Goal: Check status: Check status

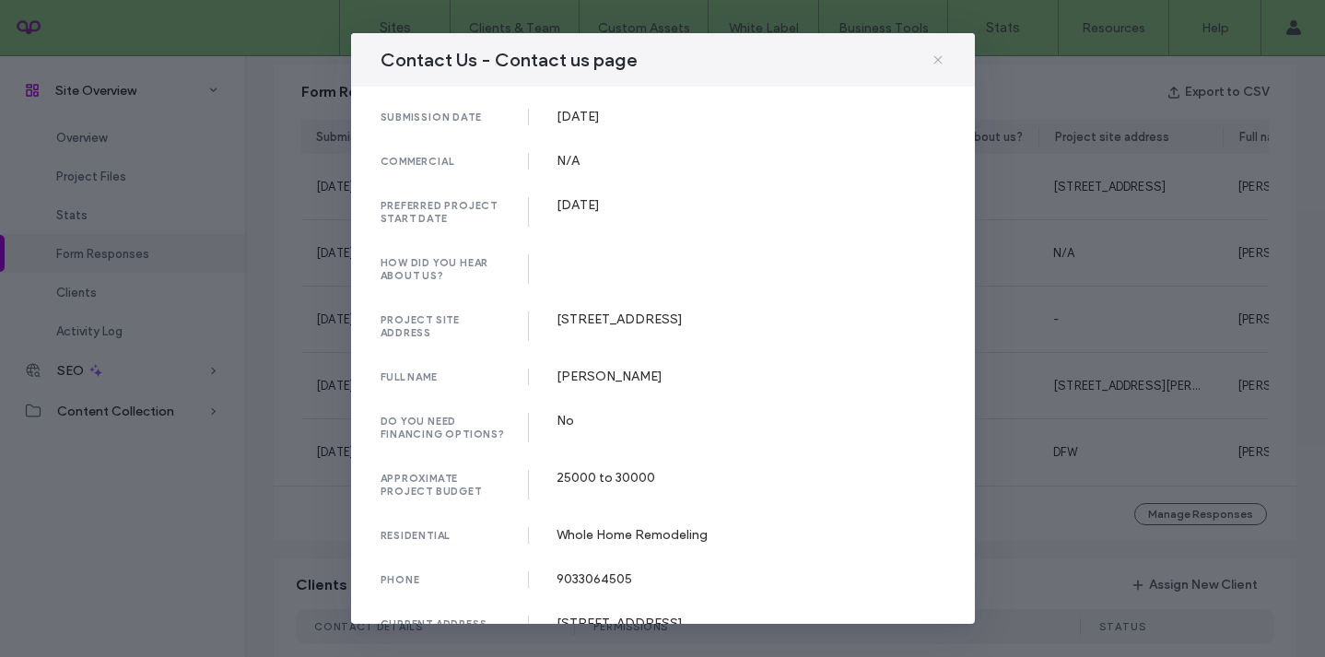
click at [936, 58] on use at bounding box center [938, 59] width 8 height 8
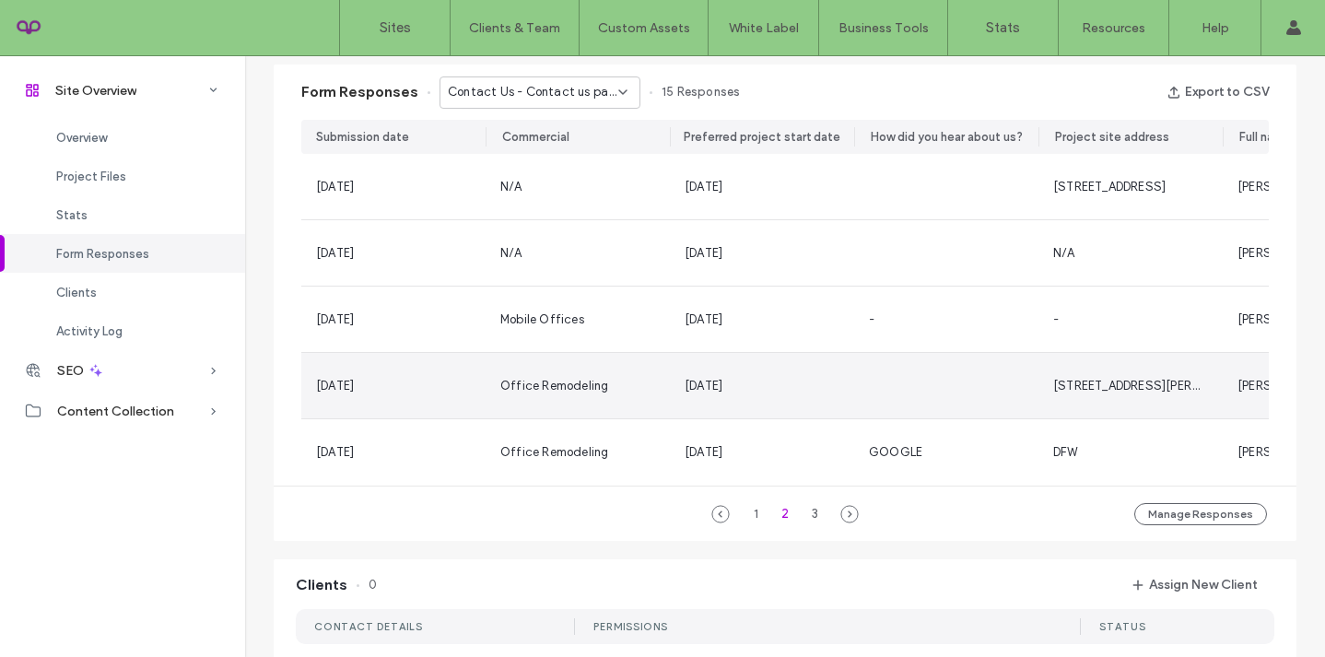
click at [955, 401] on div at bounding box center [946, 385] width 184 height 65
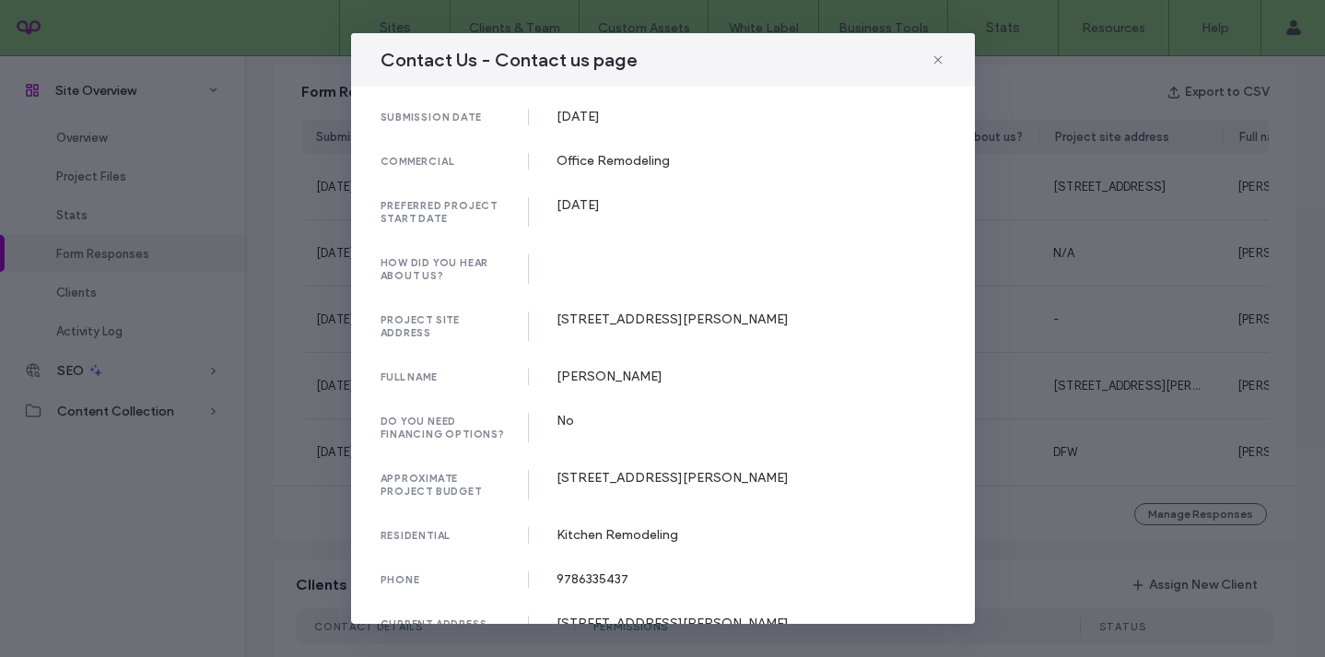
scroll to position [463, 0]
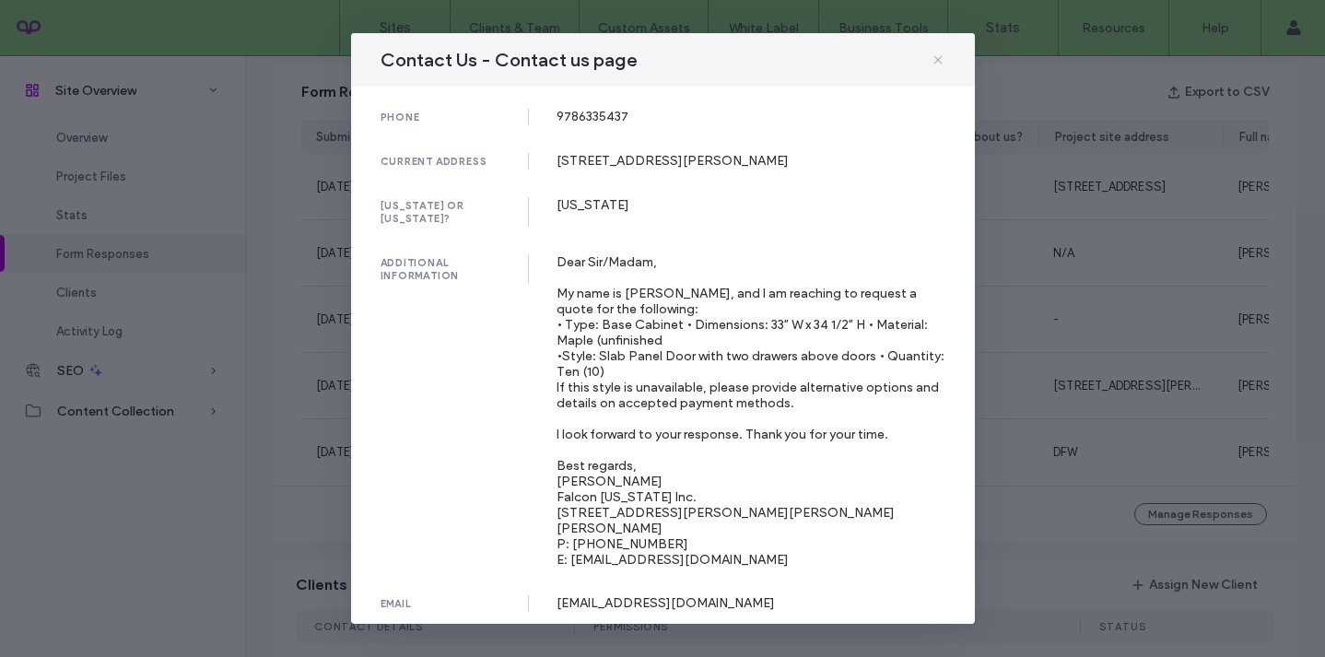
click at [941, 65] on icon at bounding box center [938, 60] width 15 height 15
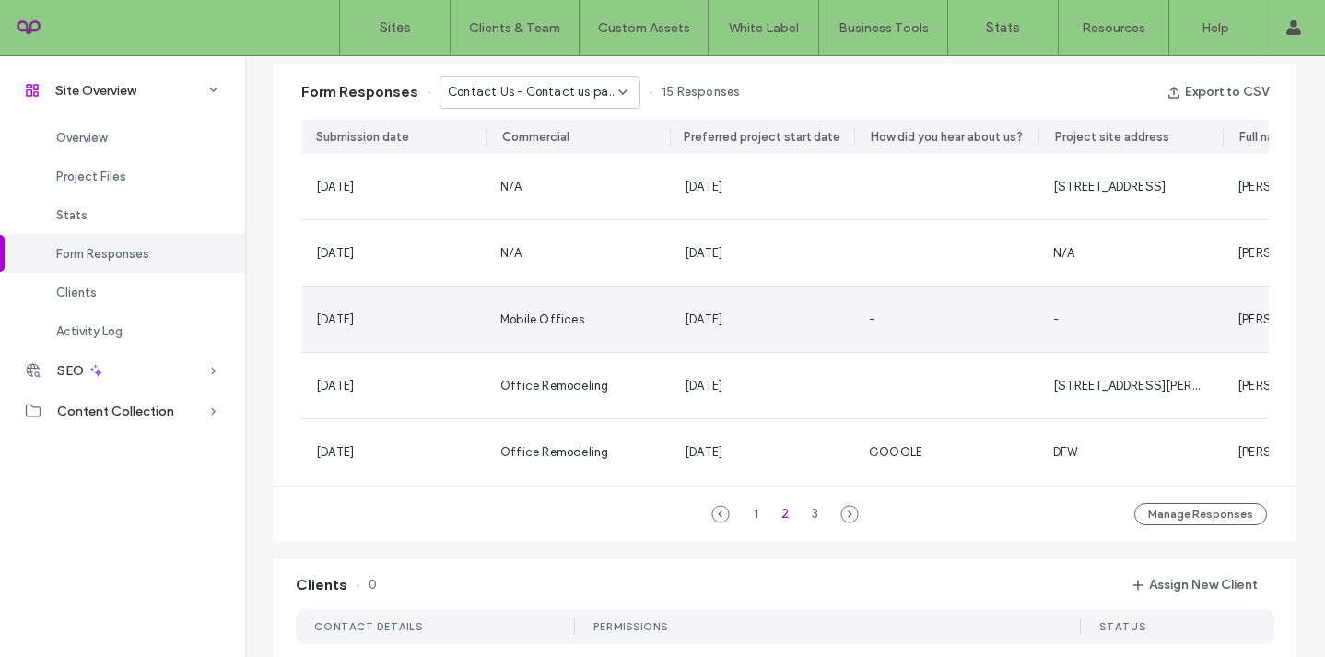
click at [1080, 335] on div "-" at bounding box center [1131, 319] width 184 height 65
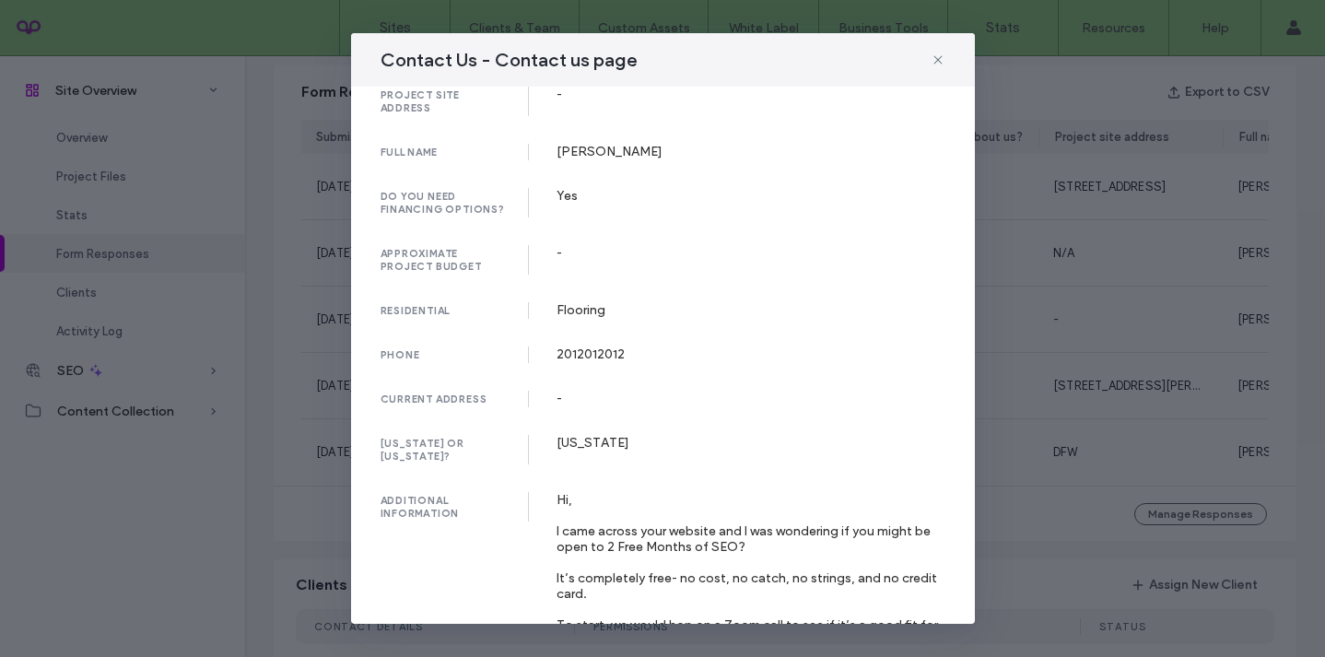
scroll to position [384, 0]
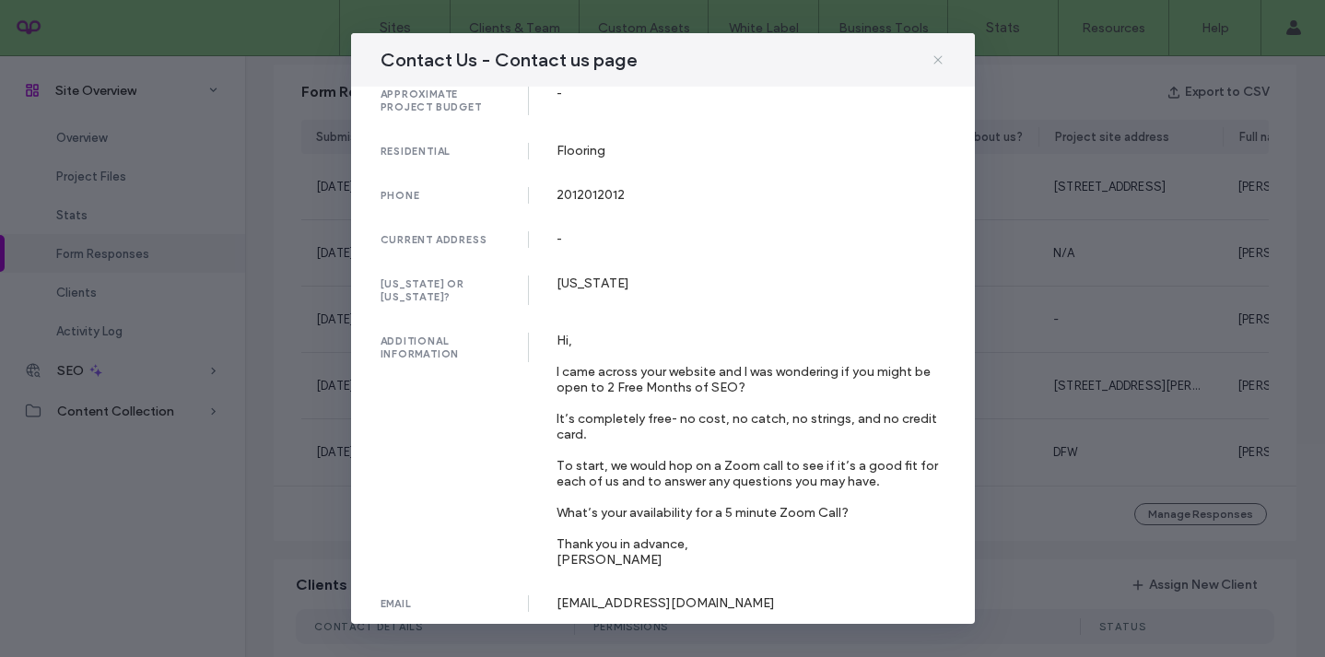
click at [938, 56] on icon at bounding box center [938, 60] width 15 height 15
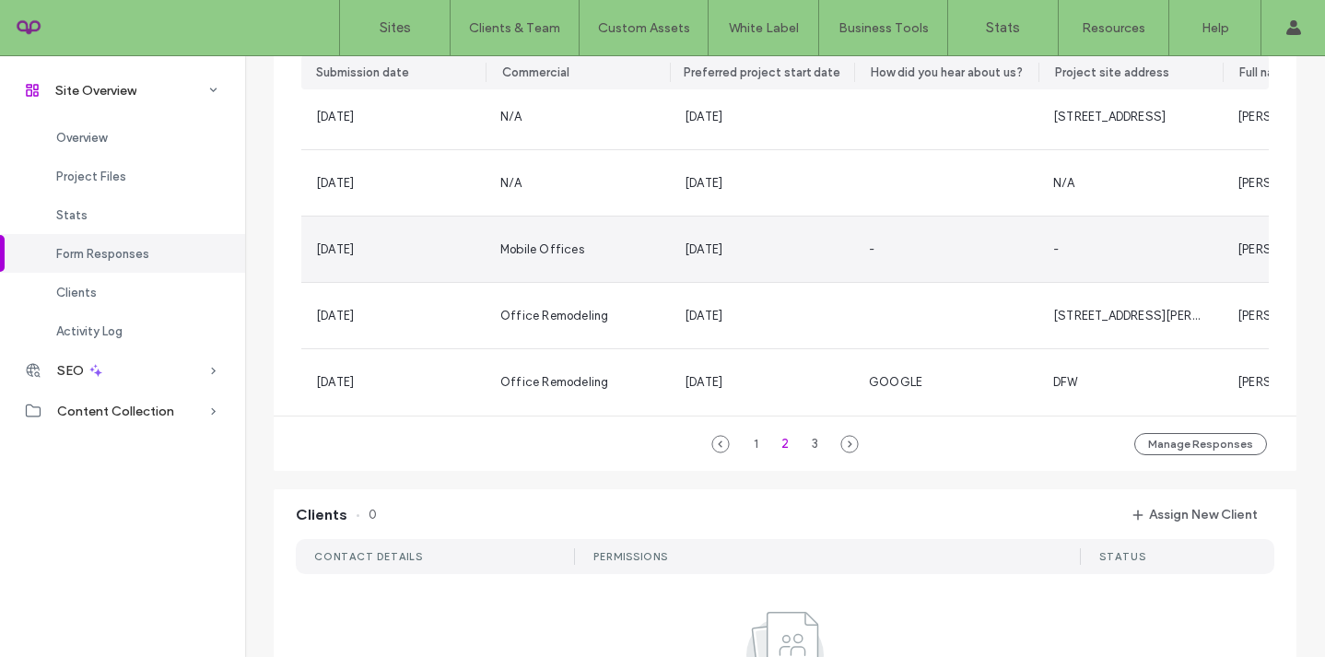
scroll to position [1250, 0]
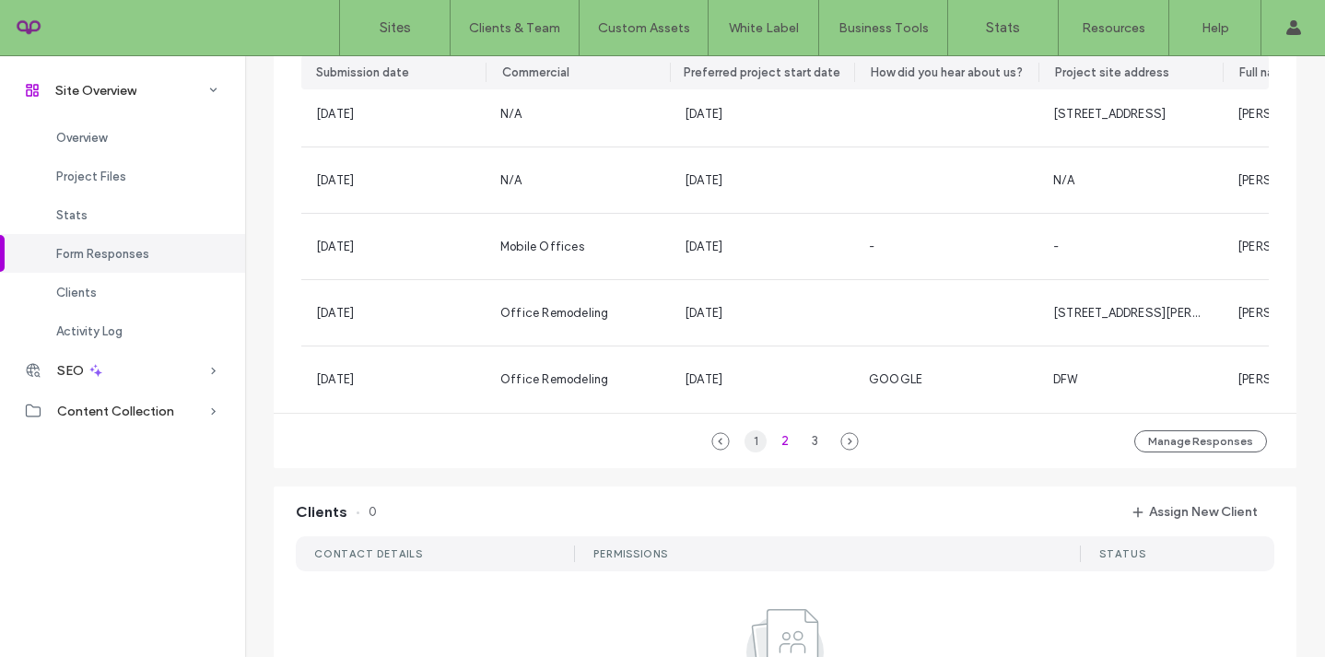
click at [749, 449] on div "1" at bounding box center [756, 441] width 22 height 22
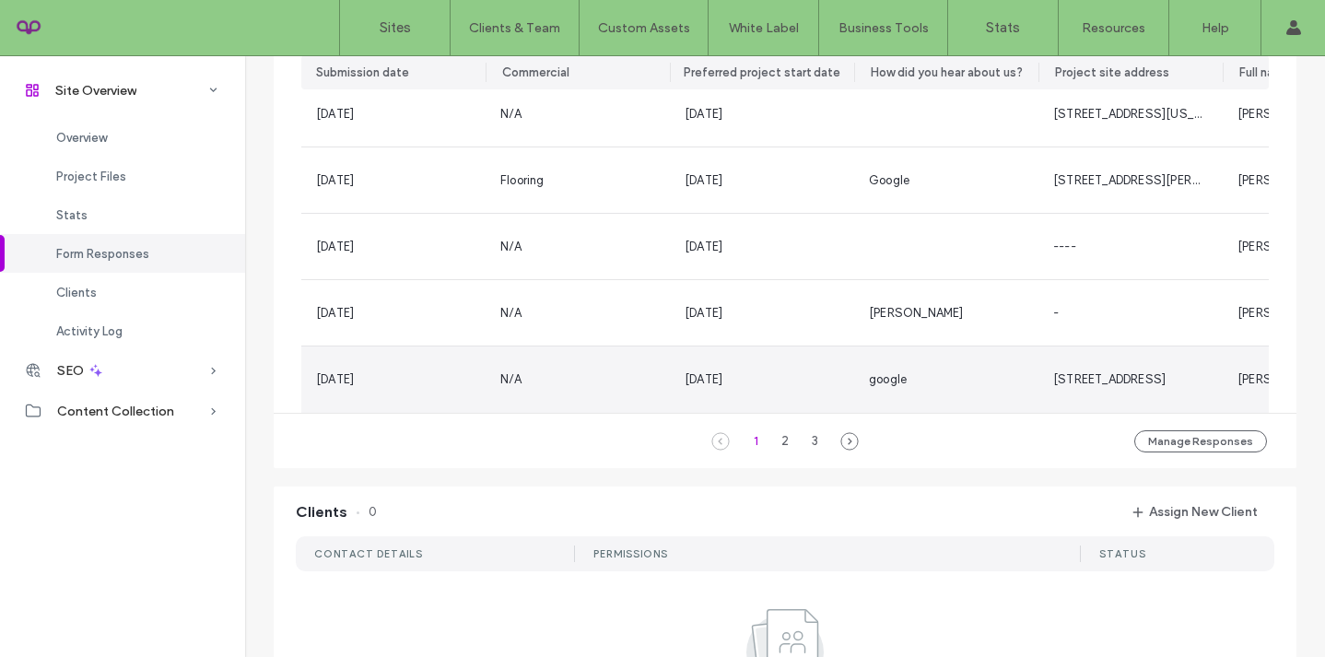
click at [625, 393] on div "N/A" at bounding box center [578, 379] width 184 height 66
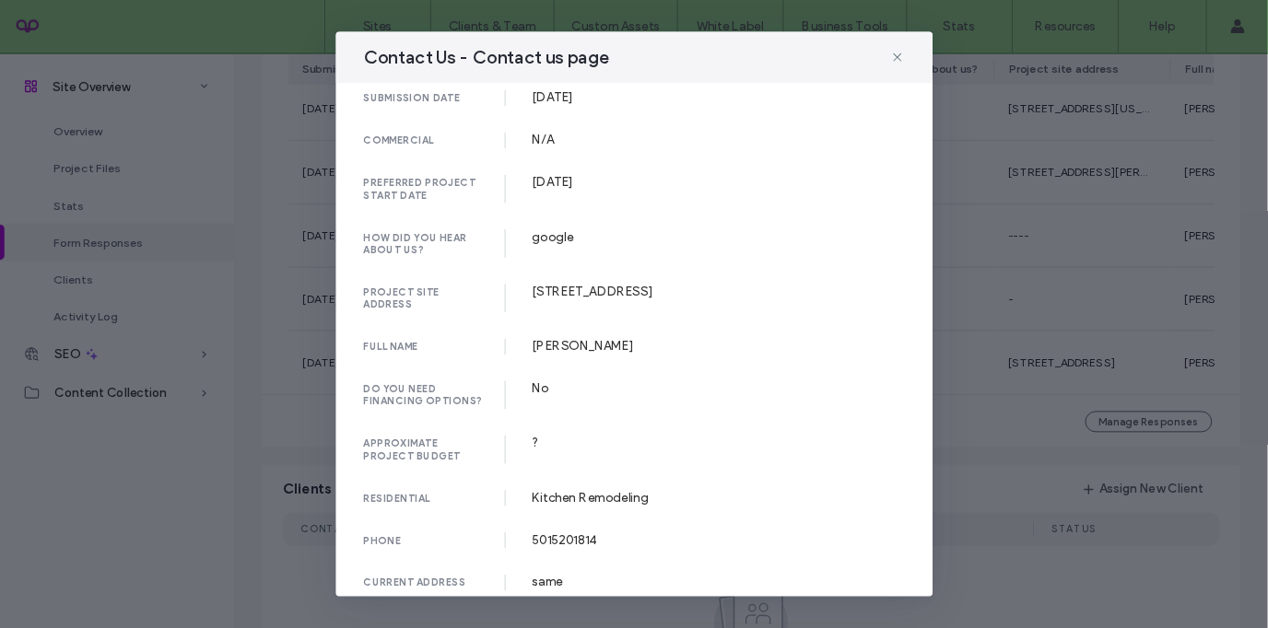
scroll to position [0, 0]
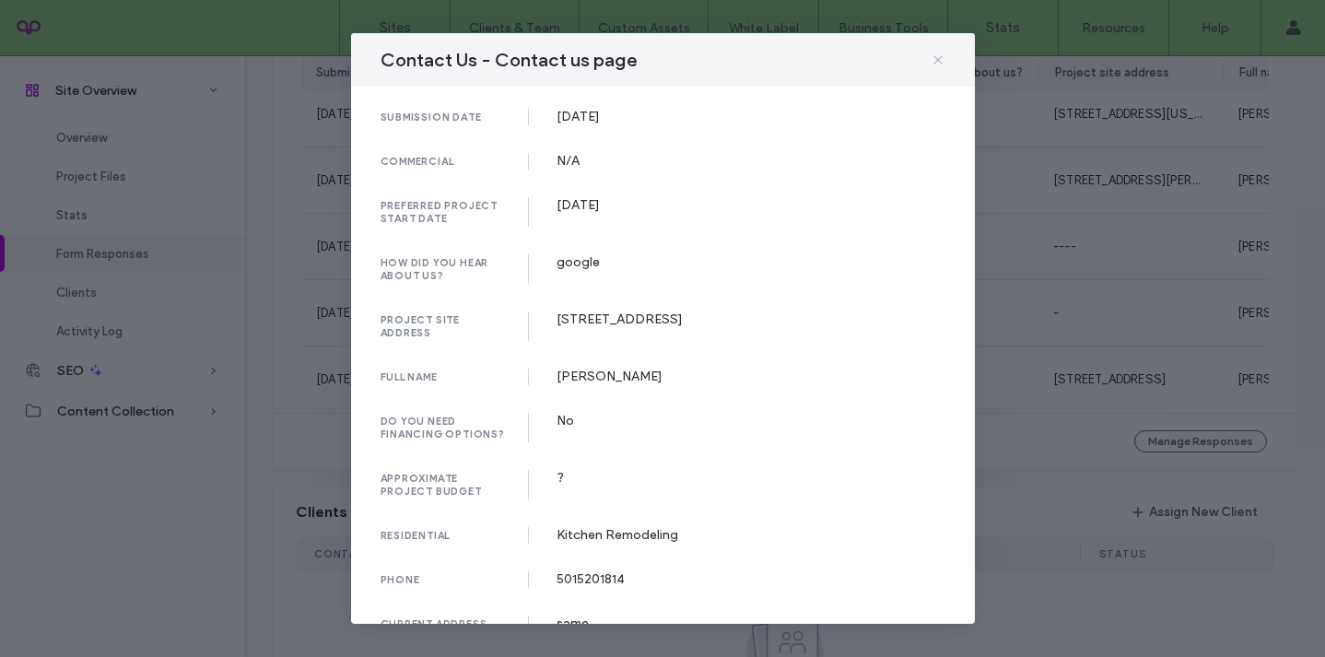
click at [940, 63] on icon at bounding box center [938, 60] width 15 height 15
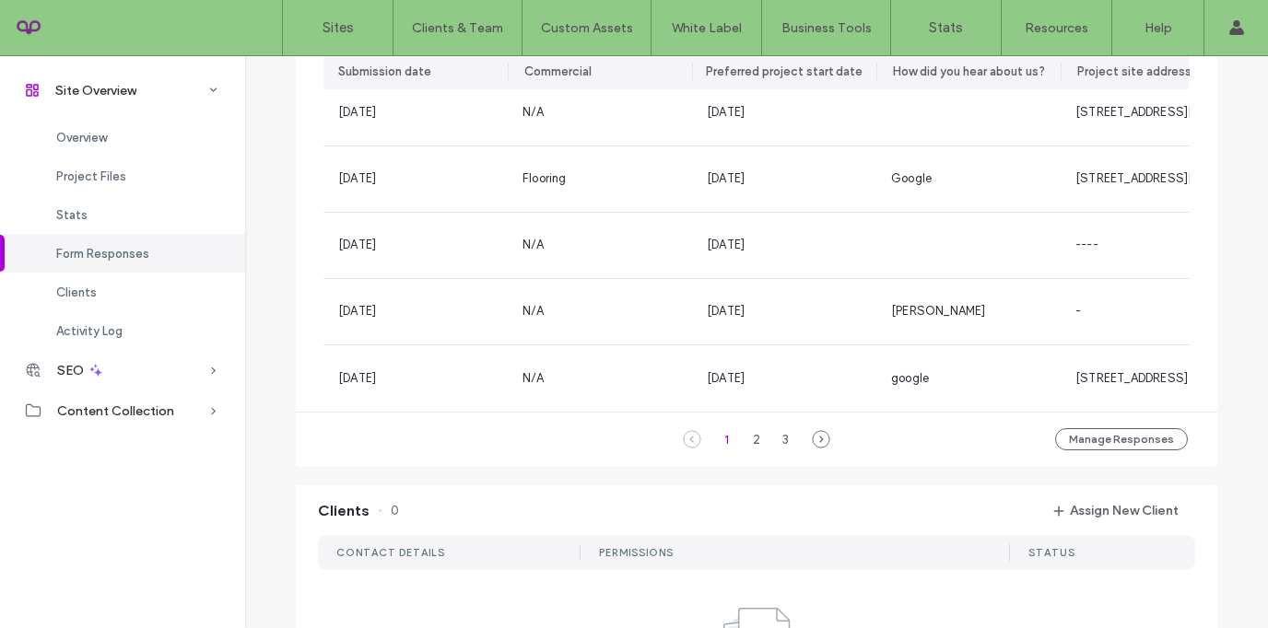
scroll to position [1196, 0]
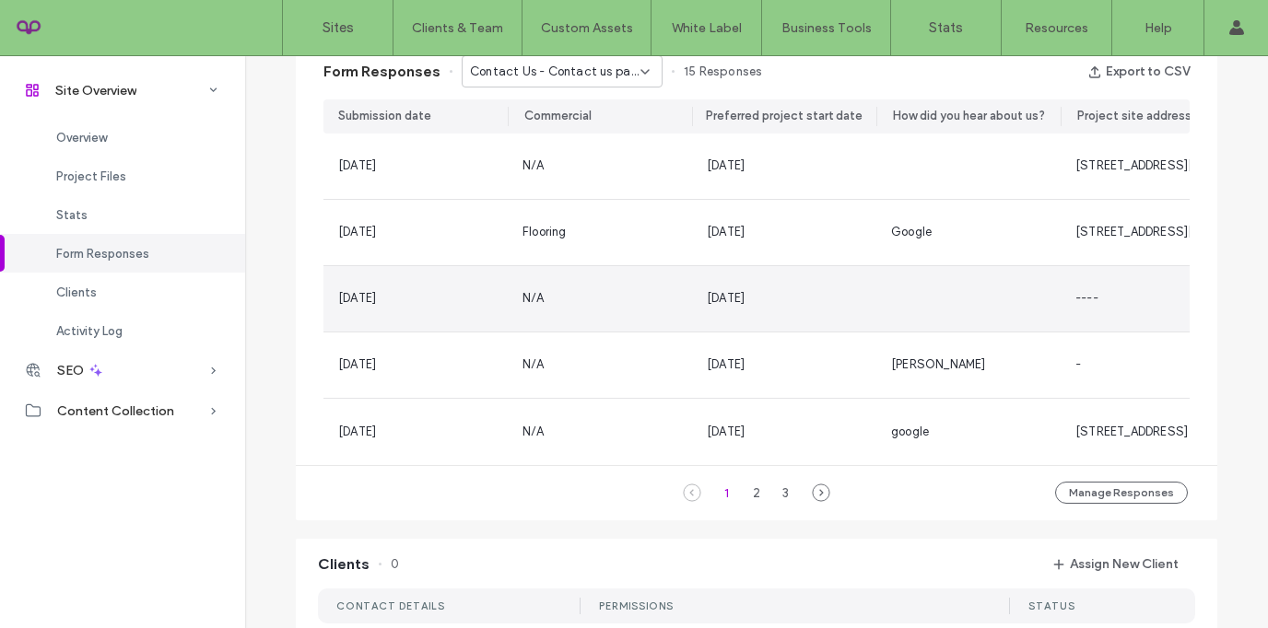
click at [818, 328] on div "[DATE]" at bounding box center [784, 298] width 184 height 65
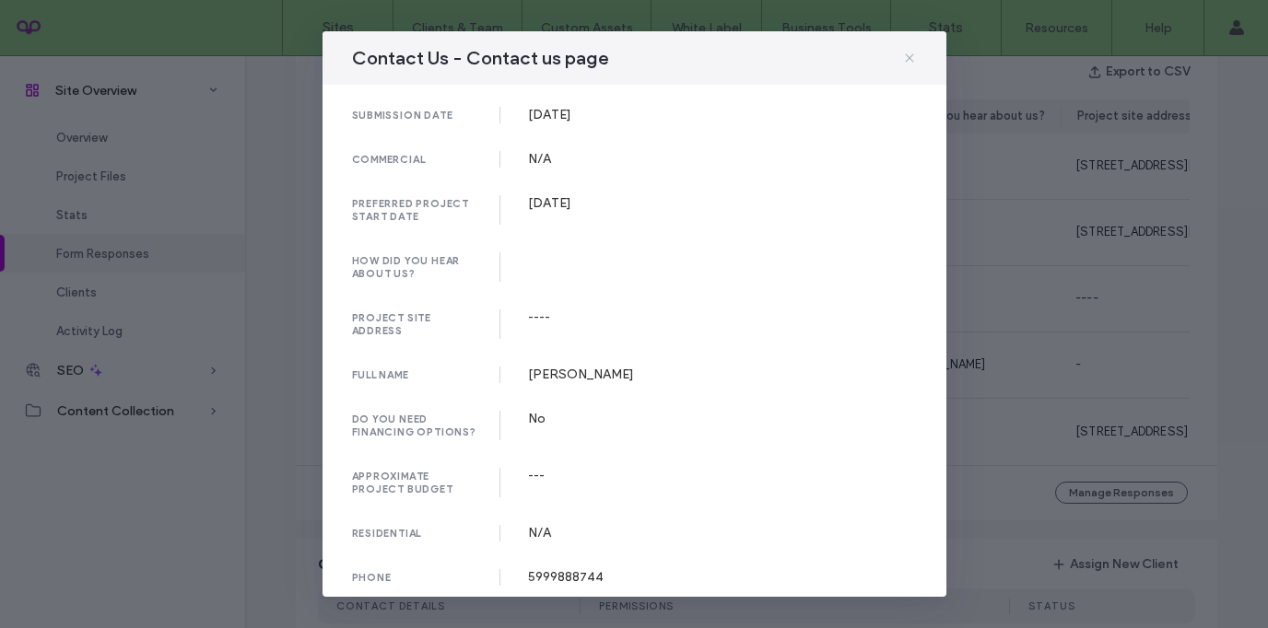
click at [912, 65] on span at bounding box center [909, 58] width 15 height 24
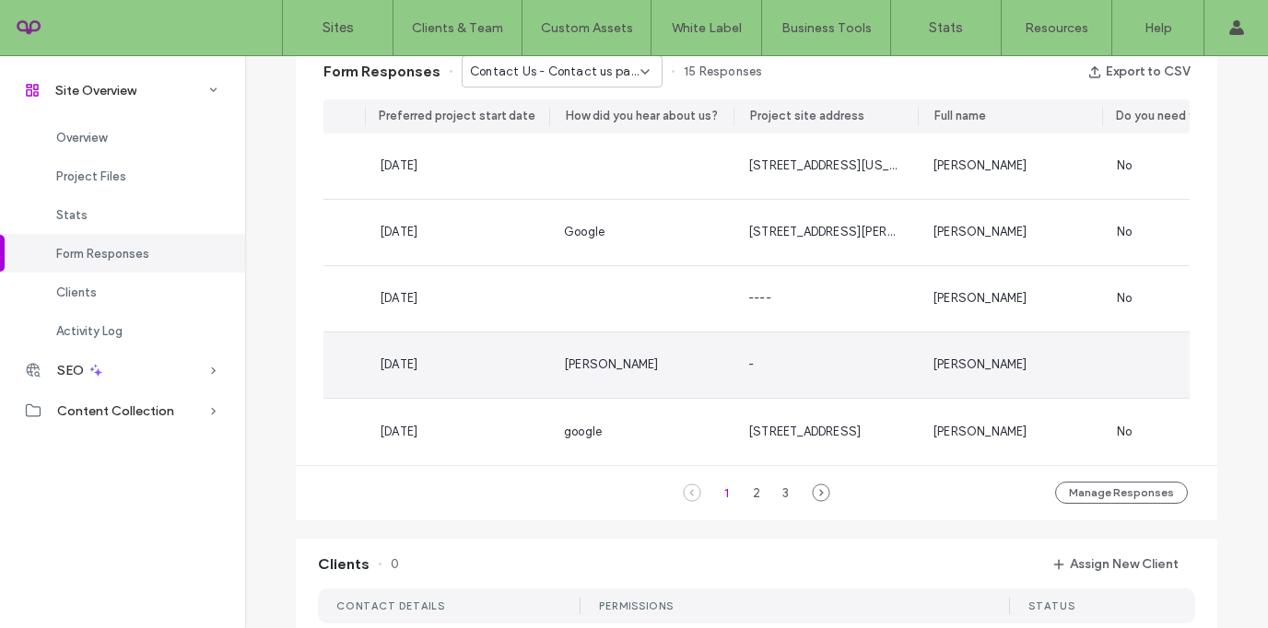
scroll to position [0, 0]
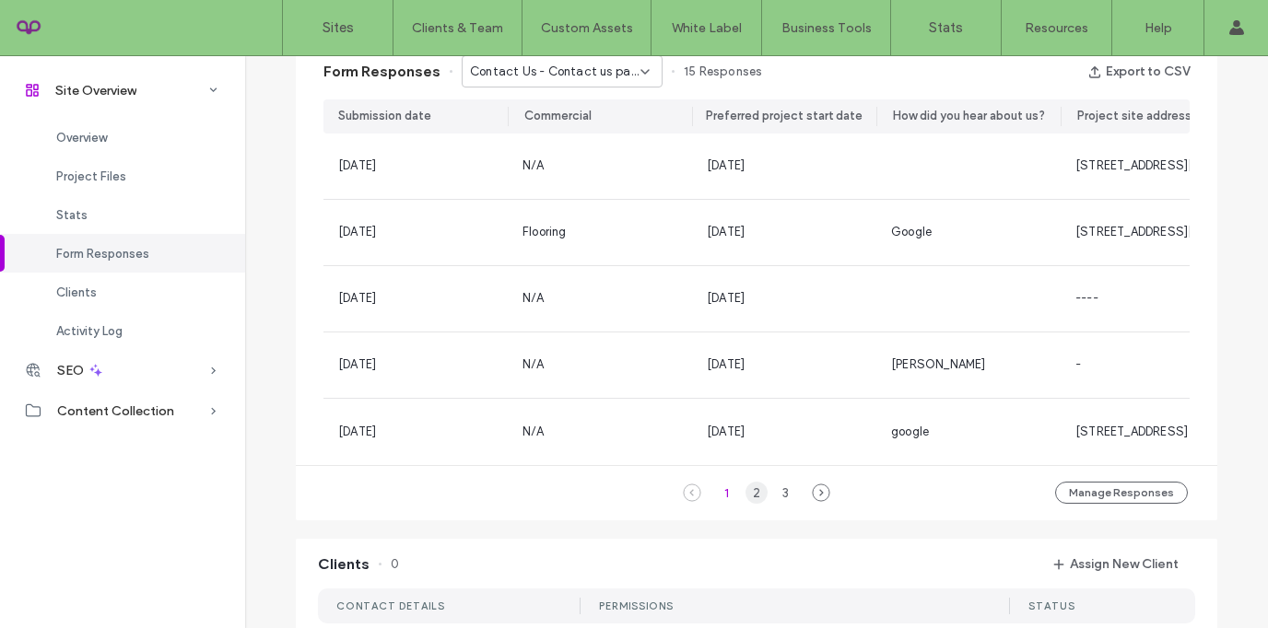
click at [746, 504] on div "2" at bounding box center [757, 493] width 22 height 22
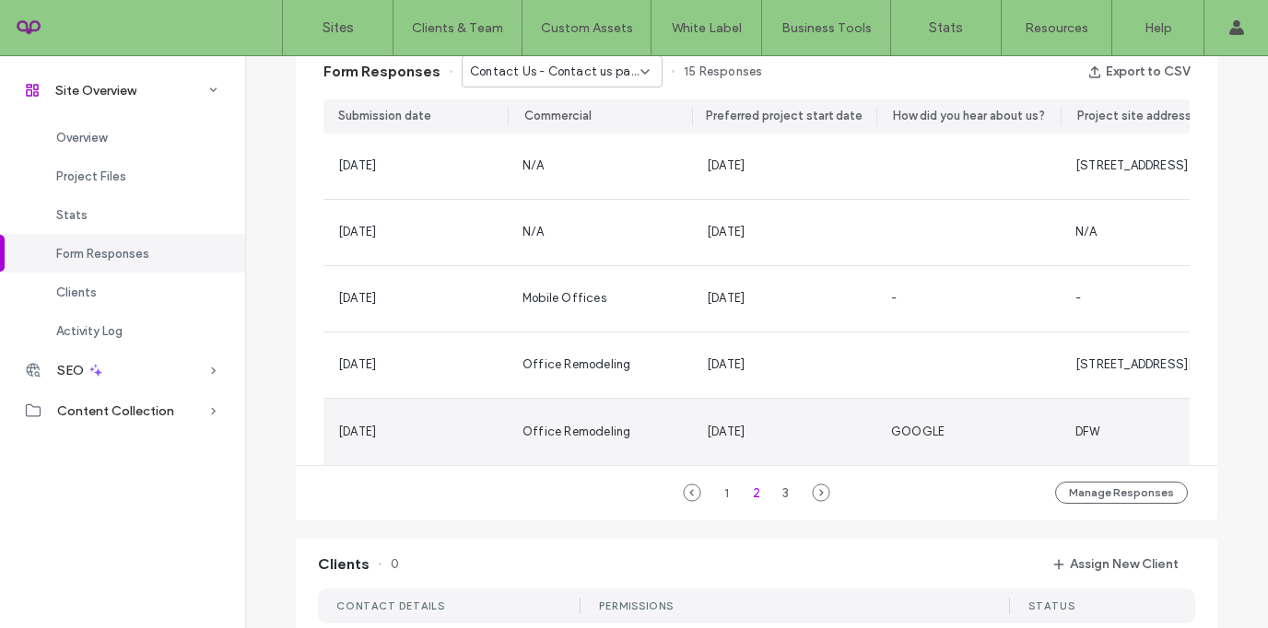
click at [796, 439] on div "[DATE]" at bounding box center [784, 432] width 155 height 18
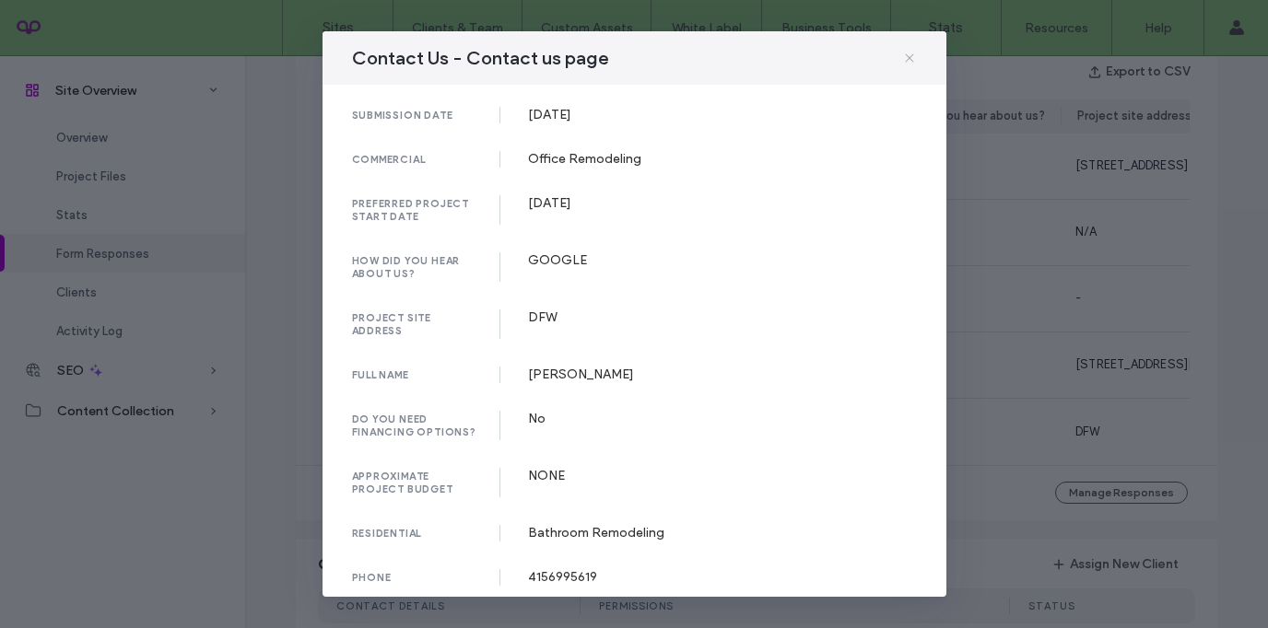
click at [911, 64] on icon at bounding box center [909, 58] width 15 height 15
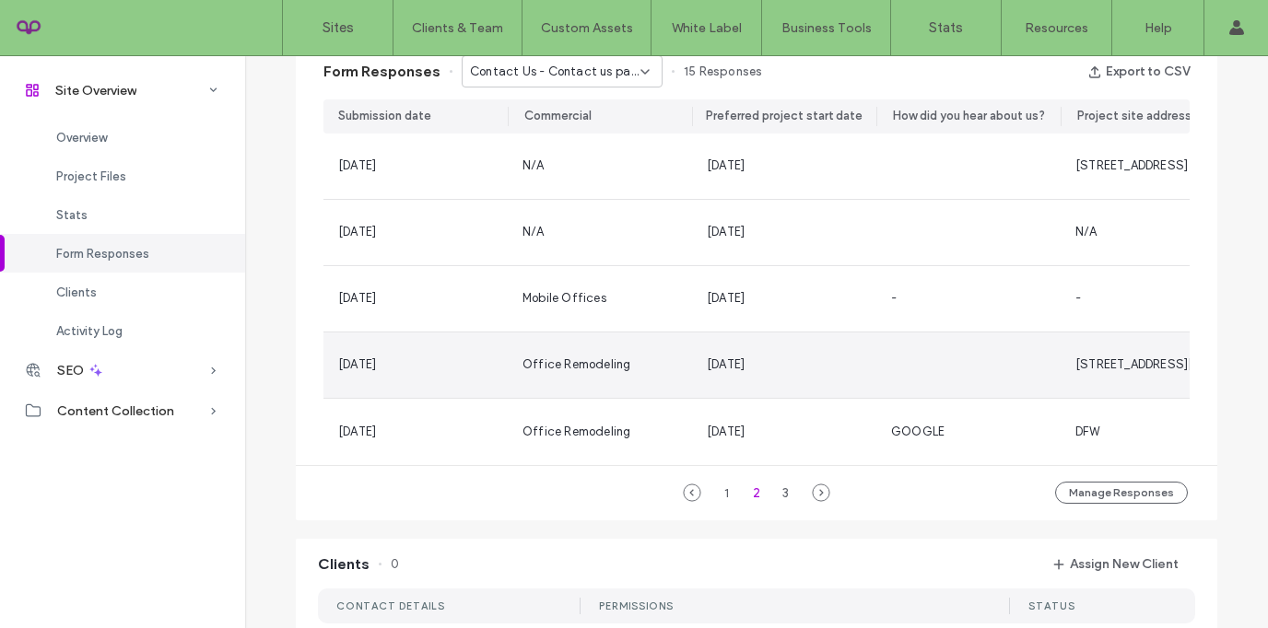
click at [708, 357] on div "[DATE]" at bounding box center [726, 365] width 38 height 18
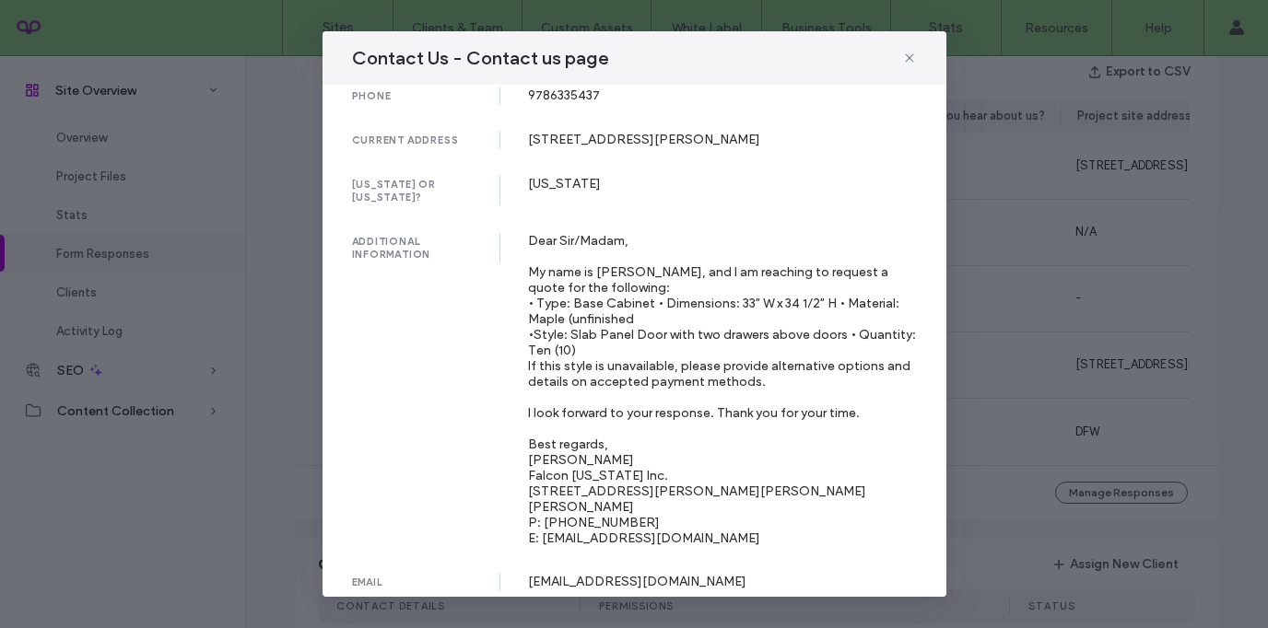
scroll to position [488, 0]
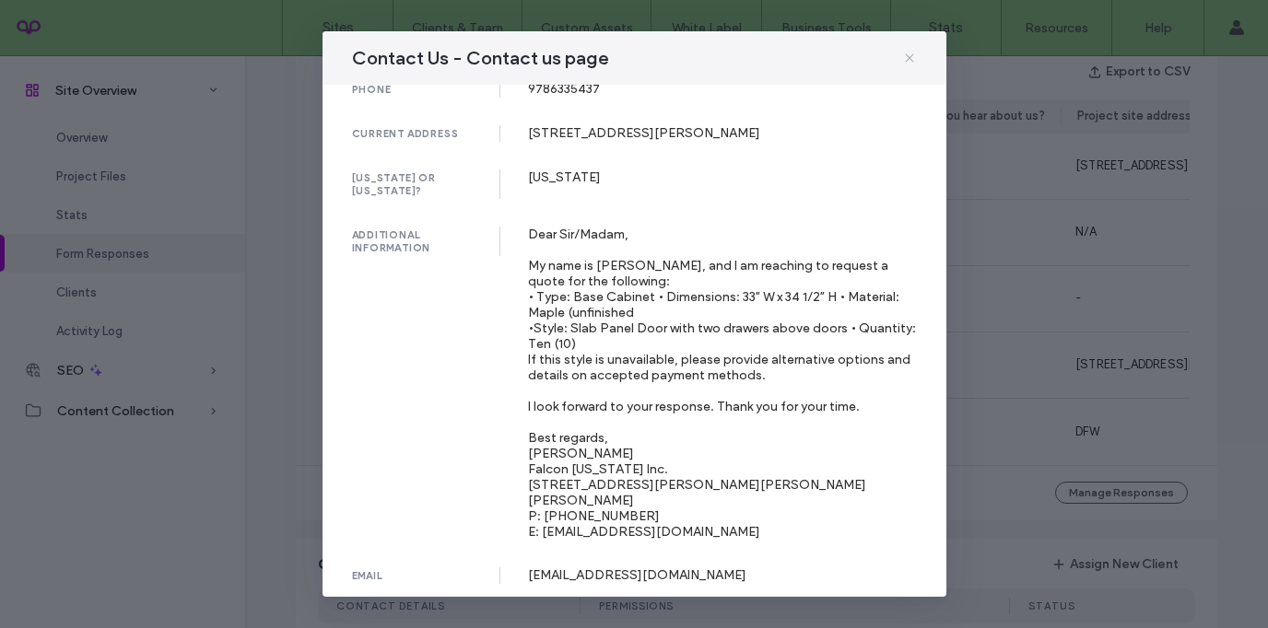
click at [910, 60] on icon at bounding box center [909, 58] width 15 height 15
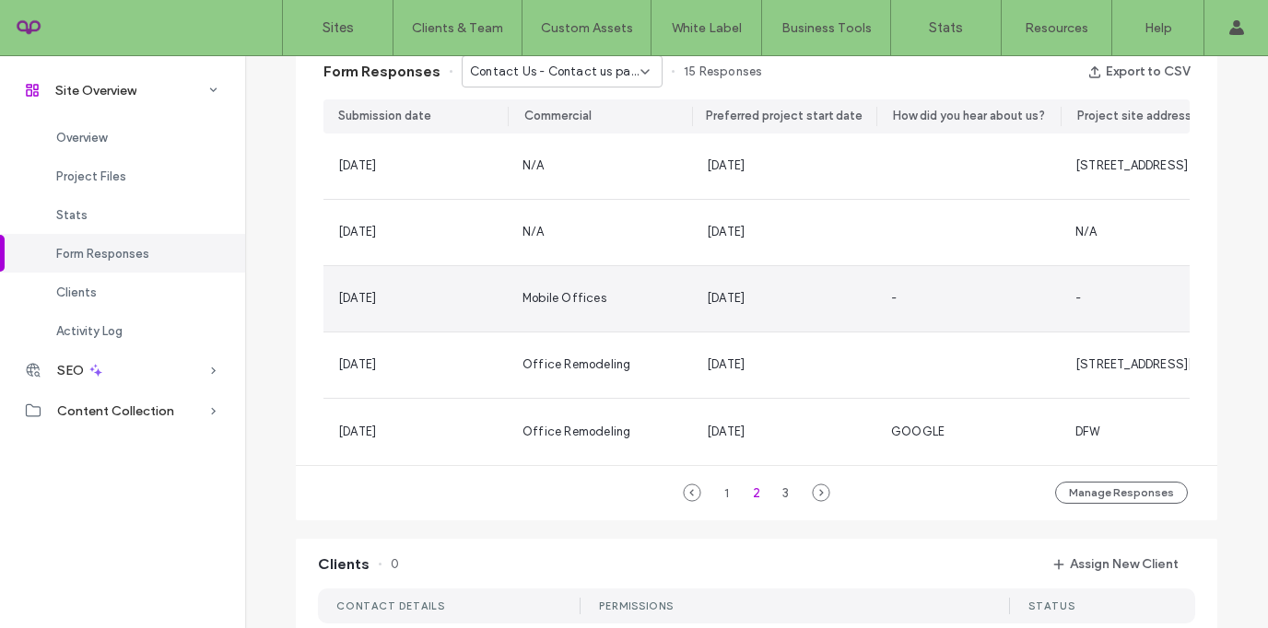
click at [770, 307] on div "[DATE]" at bounding box center [784, 298] width 155 height 18
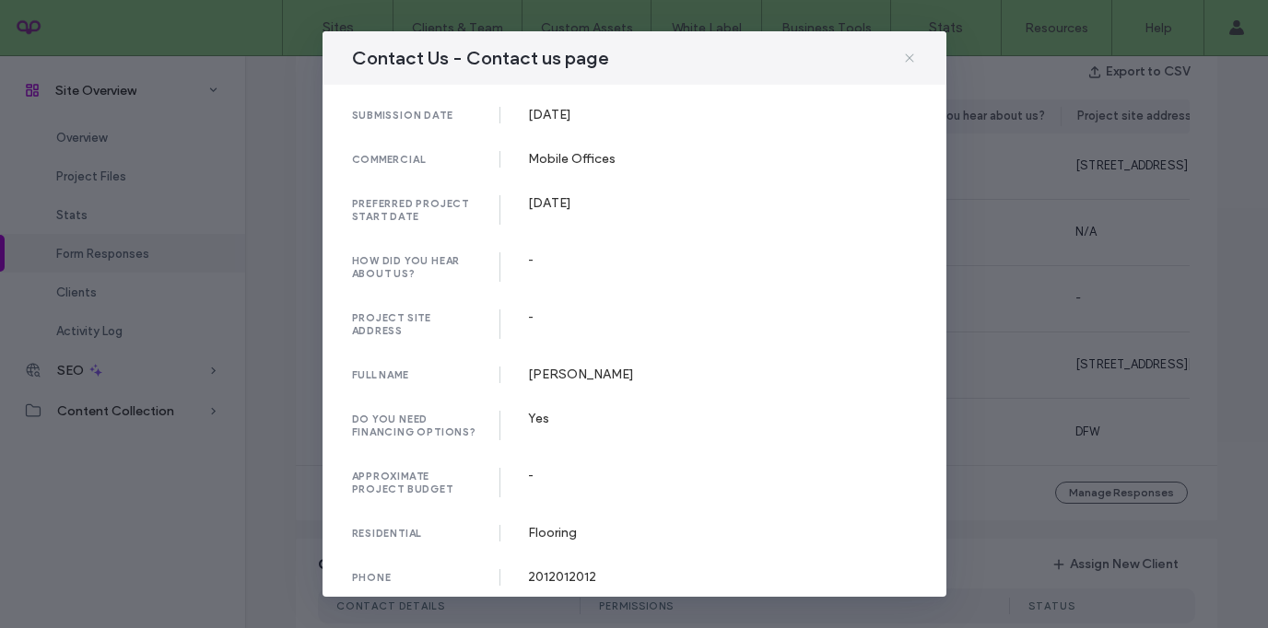
click at [909, 62] on icon at bounding box center [909, 58] width 15 height 15
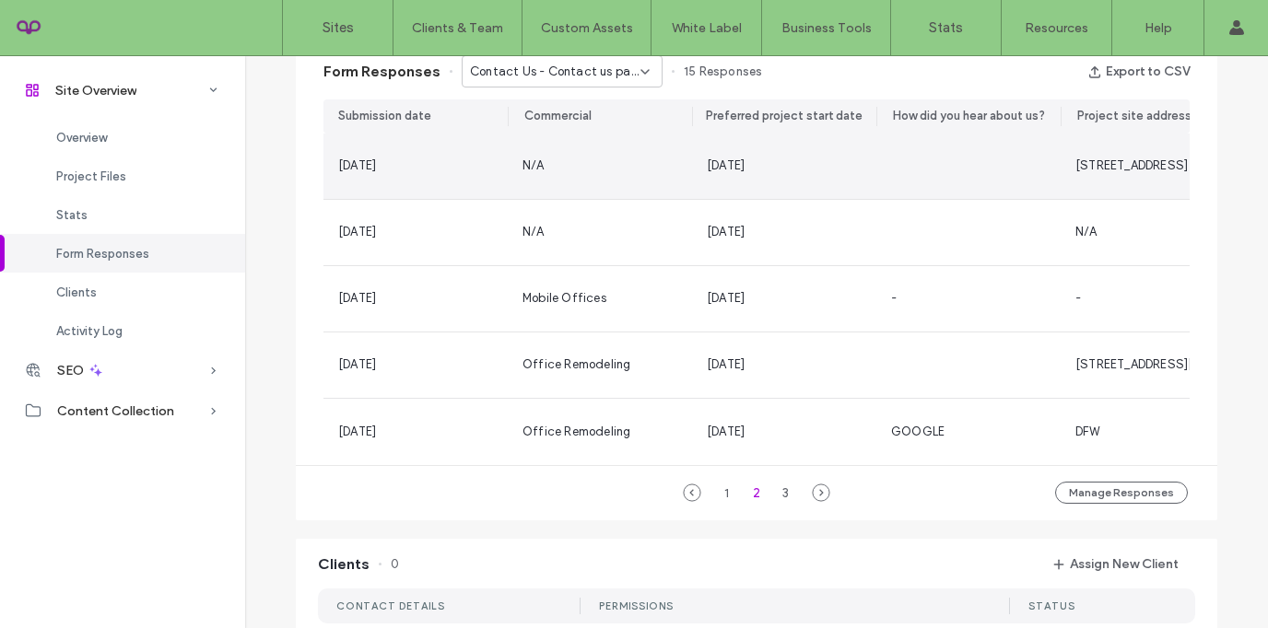
click at [950, 143] on div at bounding box center [968, 166] width 184 height 65
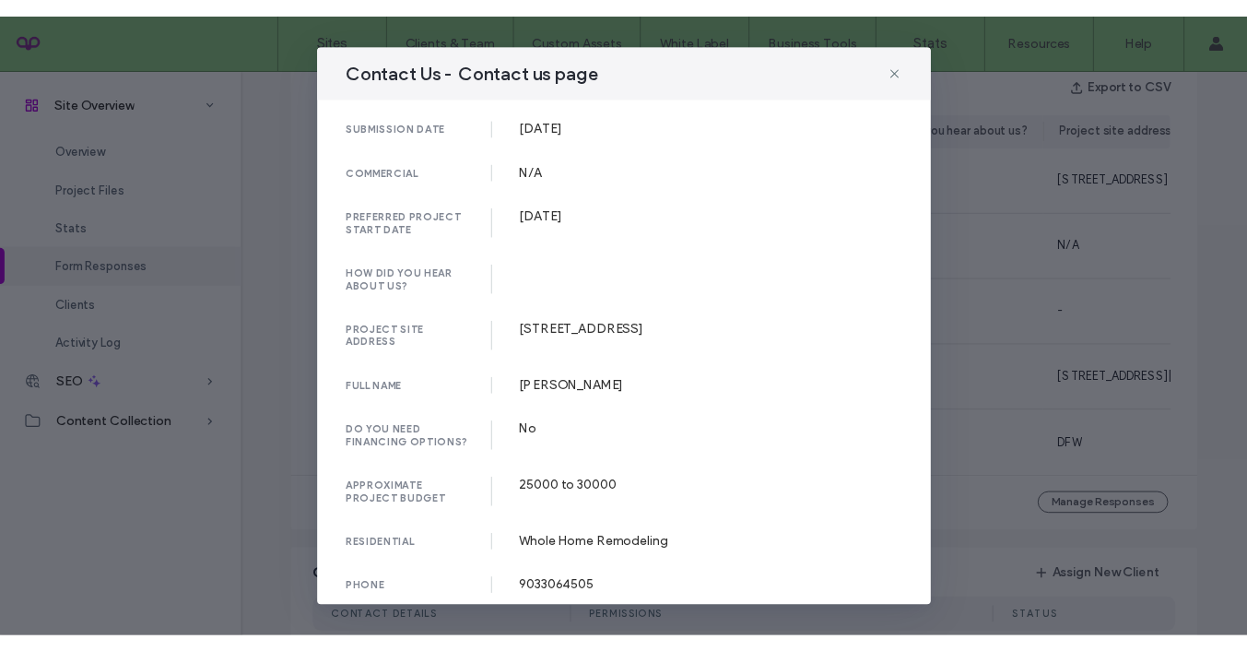
scroll to position [238, 0]
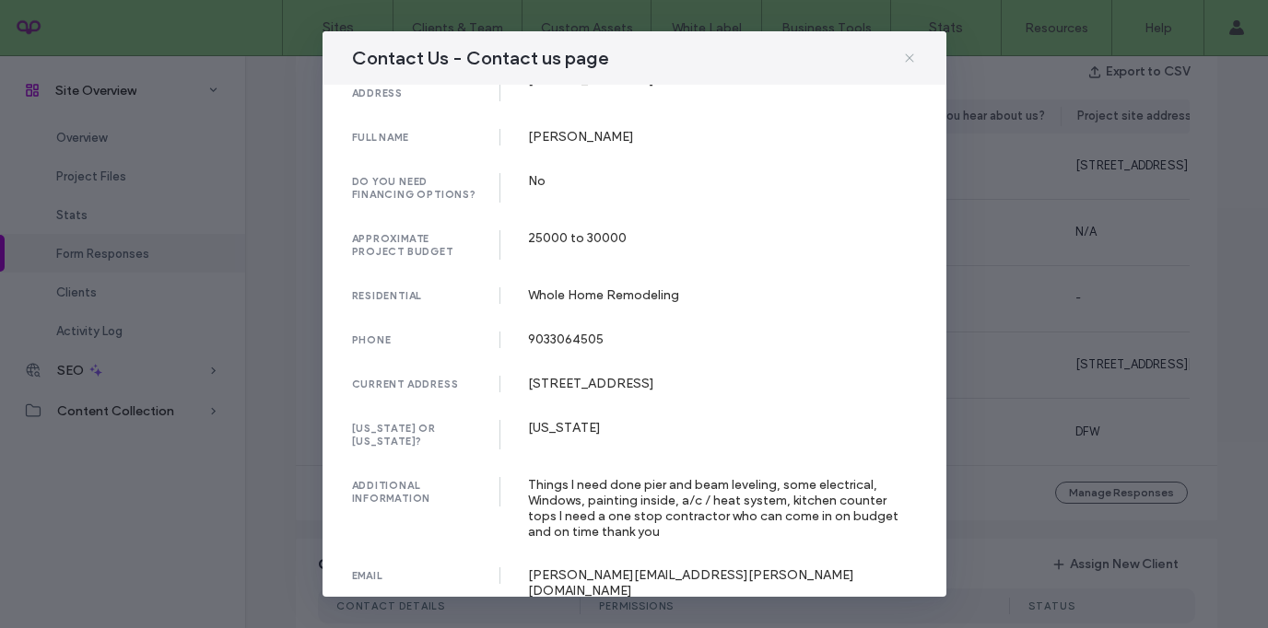
click at [910, 58] on icon at bounding box center [909, 58] width 15 height 15
